Goal: Task Accomplishment & Management: Use online tool/utility

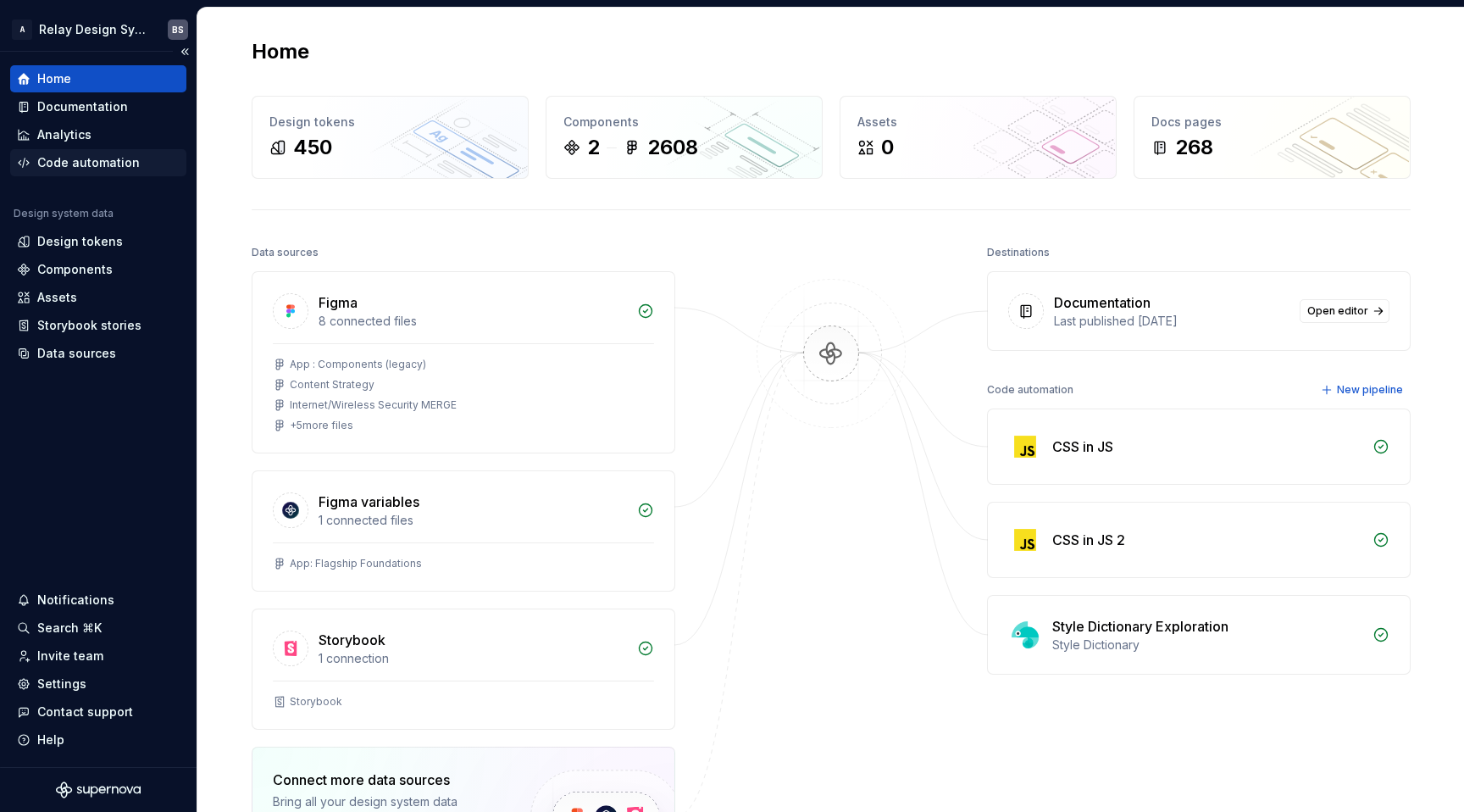
click at [69, 161] on div "Code automation" at bounding box center [88, 162] width 103 height 17
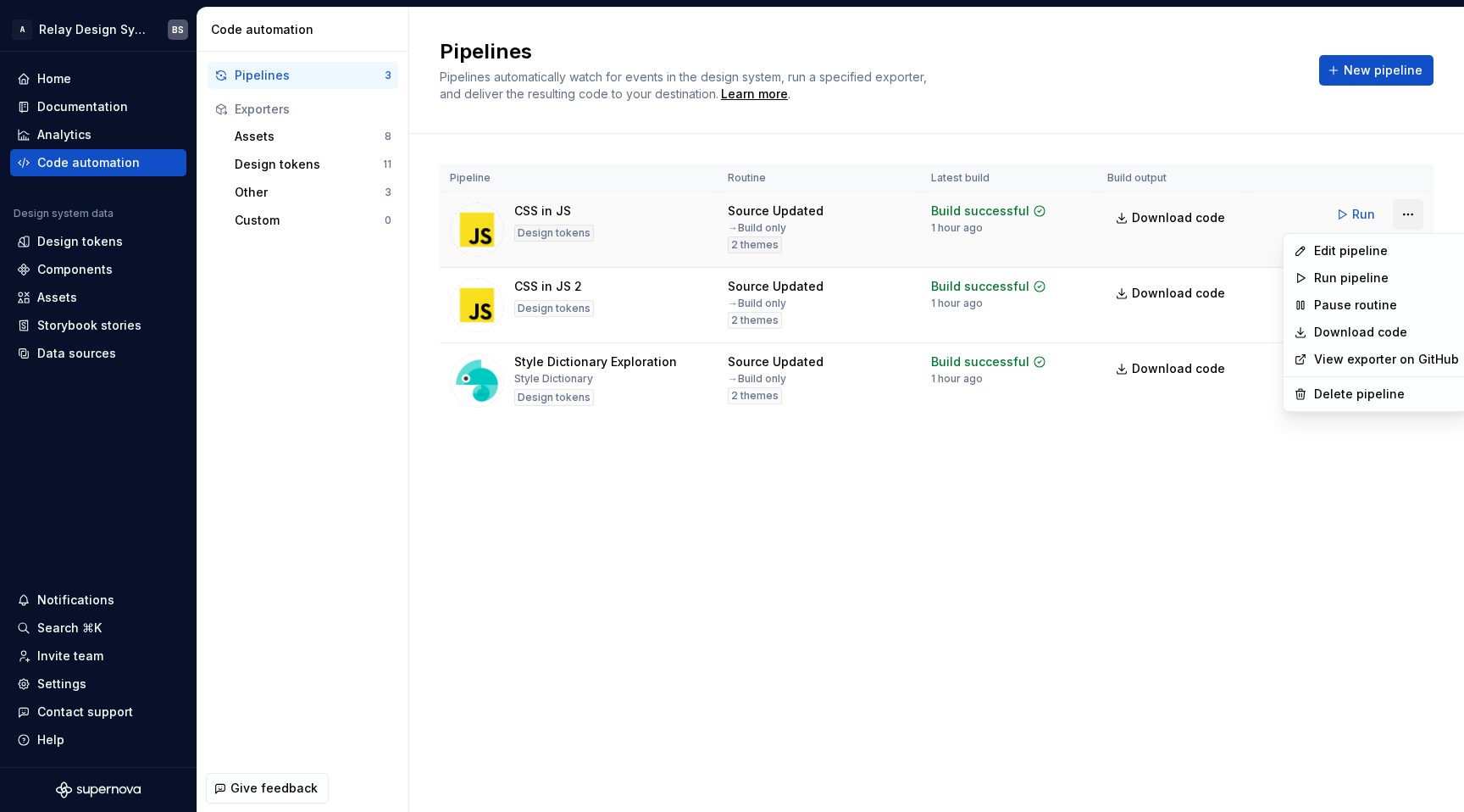
click at [1404, 215] on html "A Relay Design System BS Home Documentation Analytics Code automation Design sy…" at bounding box center [732, 406] width 1464 height 812
click at [1372, 249] on div "Edit pipeline" at bounding box center [1387, 250] width 145 height 17
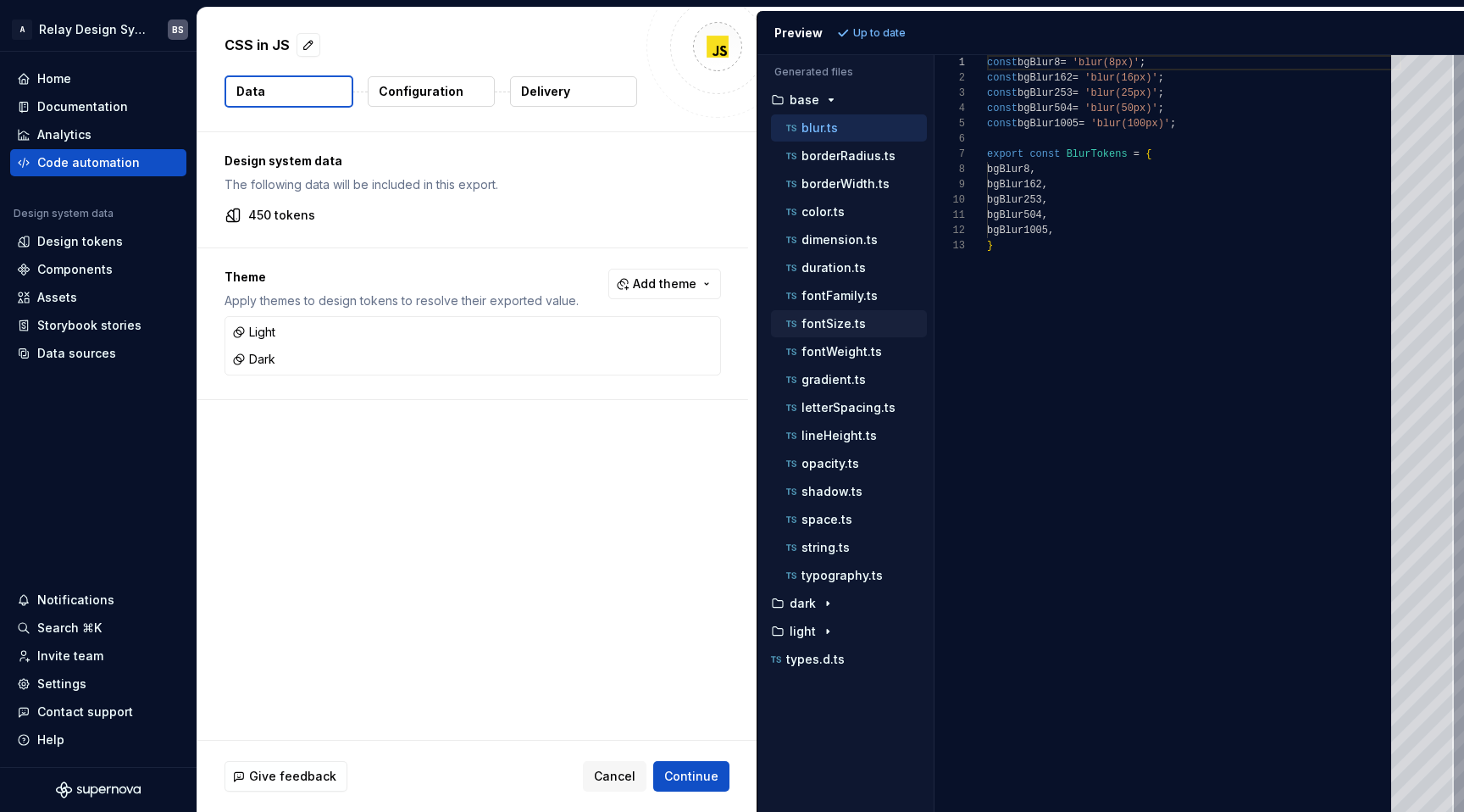
click at [884, 324] on div "fontSize.ts" at bounding box center [854, 323] width 144 height 17
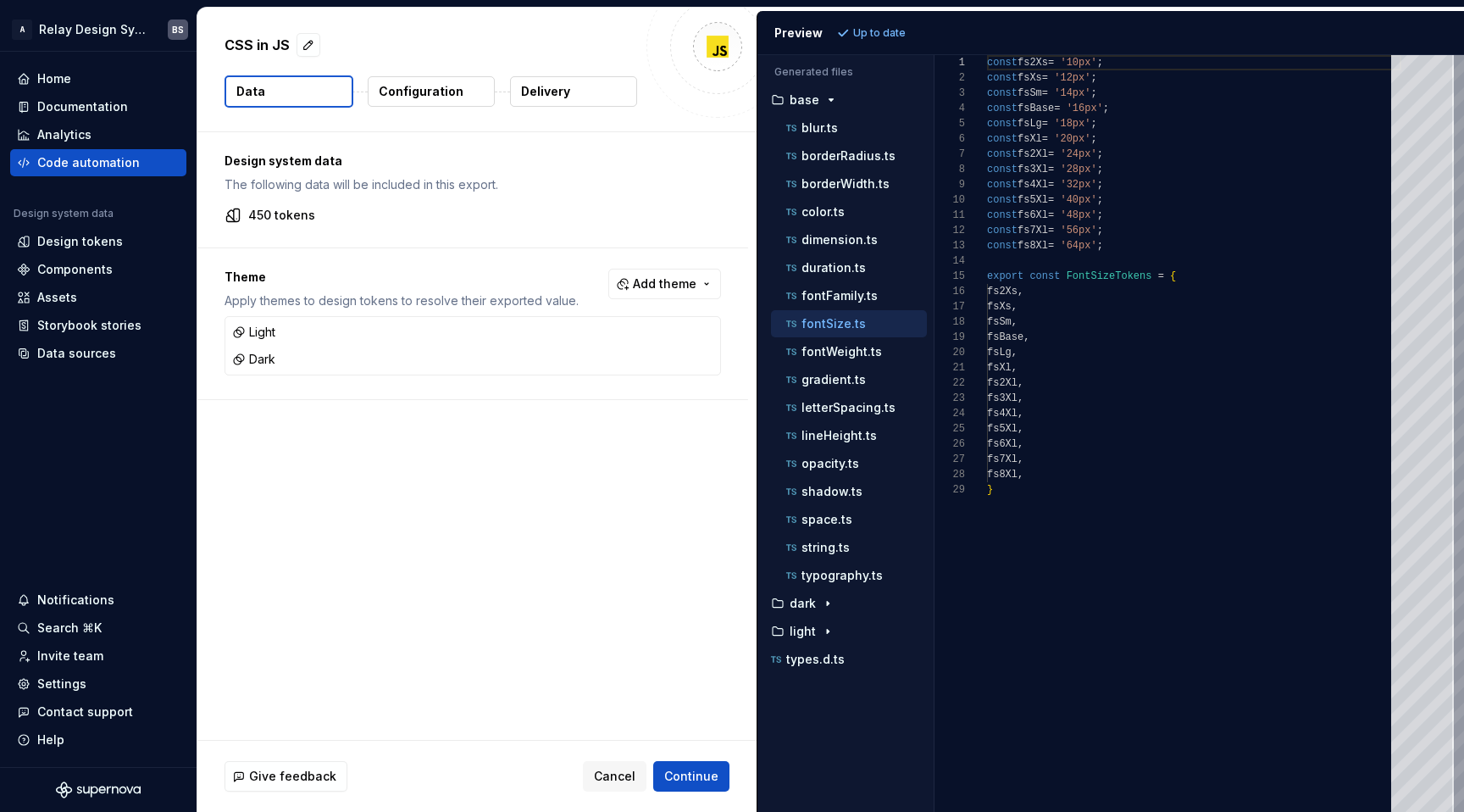
scroll to position [153, 0]
click at [862, 411] on p "letterSpacing.ts" at bounding box center [848, 408] width 94 height 14
type textarea "**********"
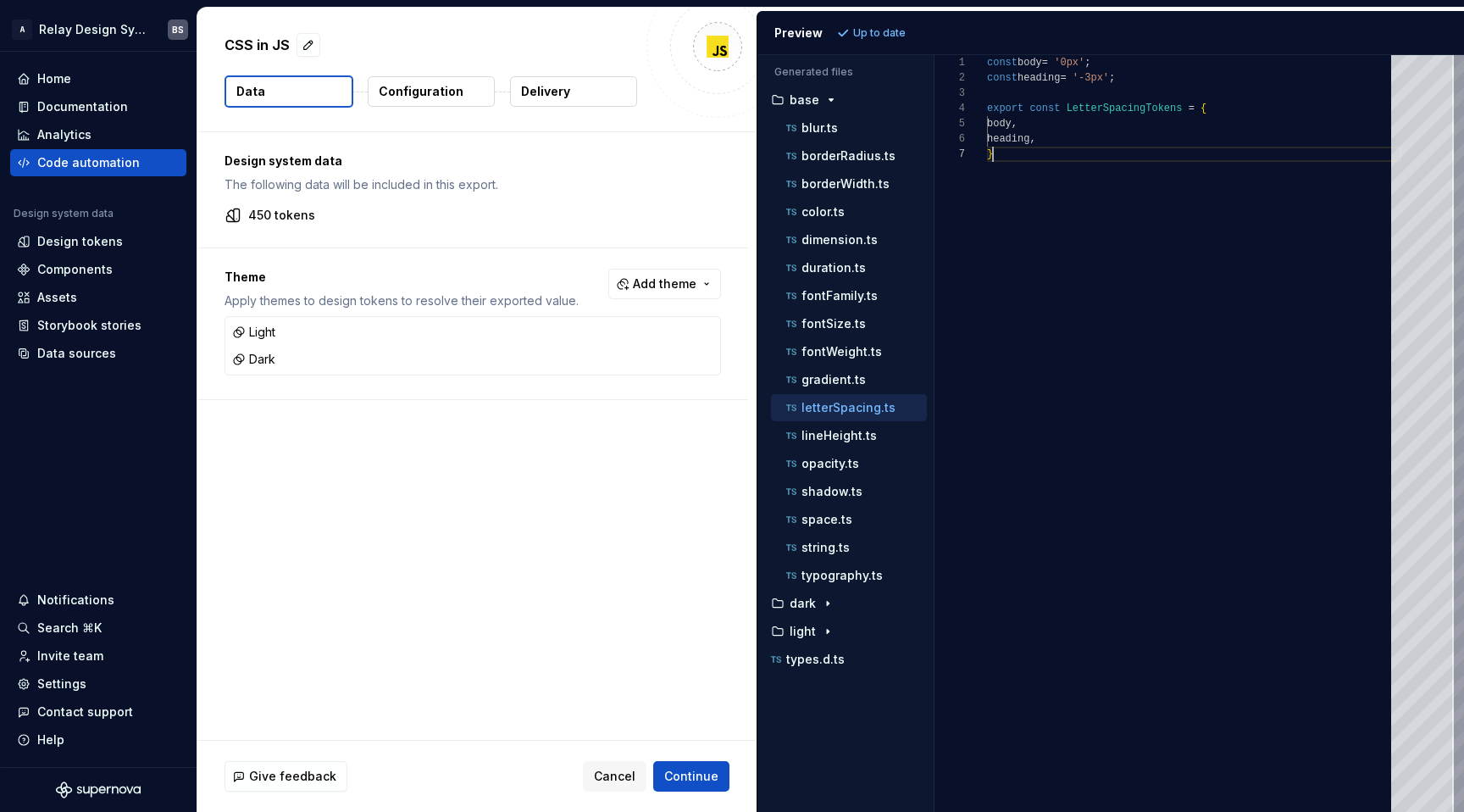
scroll to position [92, 6]
click at [1122, 317] on div "const body = '0px' ; const heading = '-3px' ; export const LetterSpacingTokens …" at bounding box center [1194, 432] width 414 height 756
click at [1285, 202] on div "const body = '0px' ; const heading = '-3px' ; export const LetterSpacingTokens …" at bounding box center [1194, 432] width 414 height 756
click at [1091, 66] on div "const body = '0px' ; const heading = '-3px' ; export const LetterSpacingTokens …" at bounding box center [1194, 432] width 414 height 756
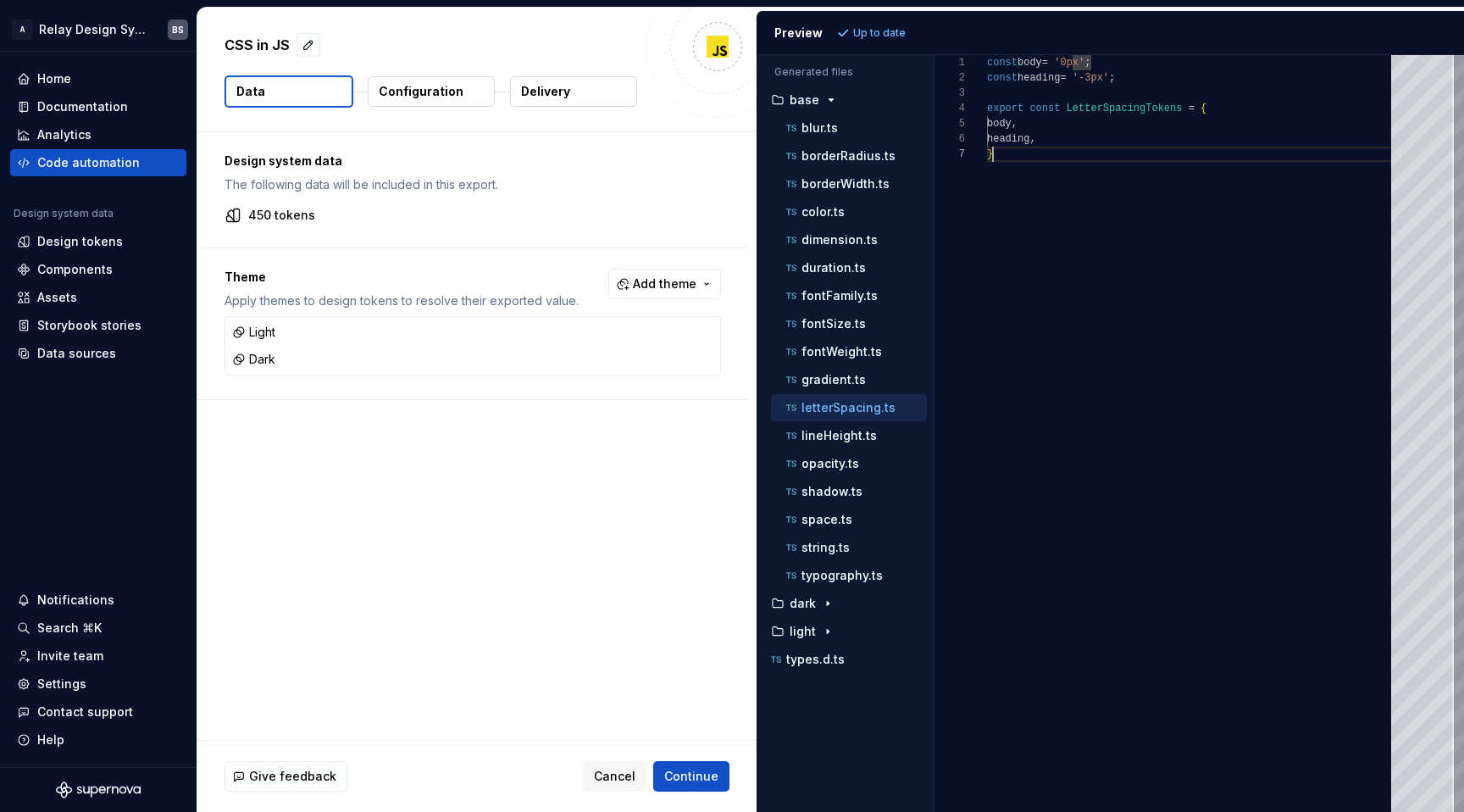
scroll to position [92, 6]
click at [1093, 316] on div "const body = '0px' ; const heading = '-3px' ; export const LetterSpacingTokens …" at bounding box center [1194, 432] width 414 height 756
